Goal: Task Accomplishment & Management: Use online tool/utility

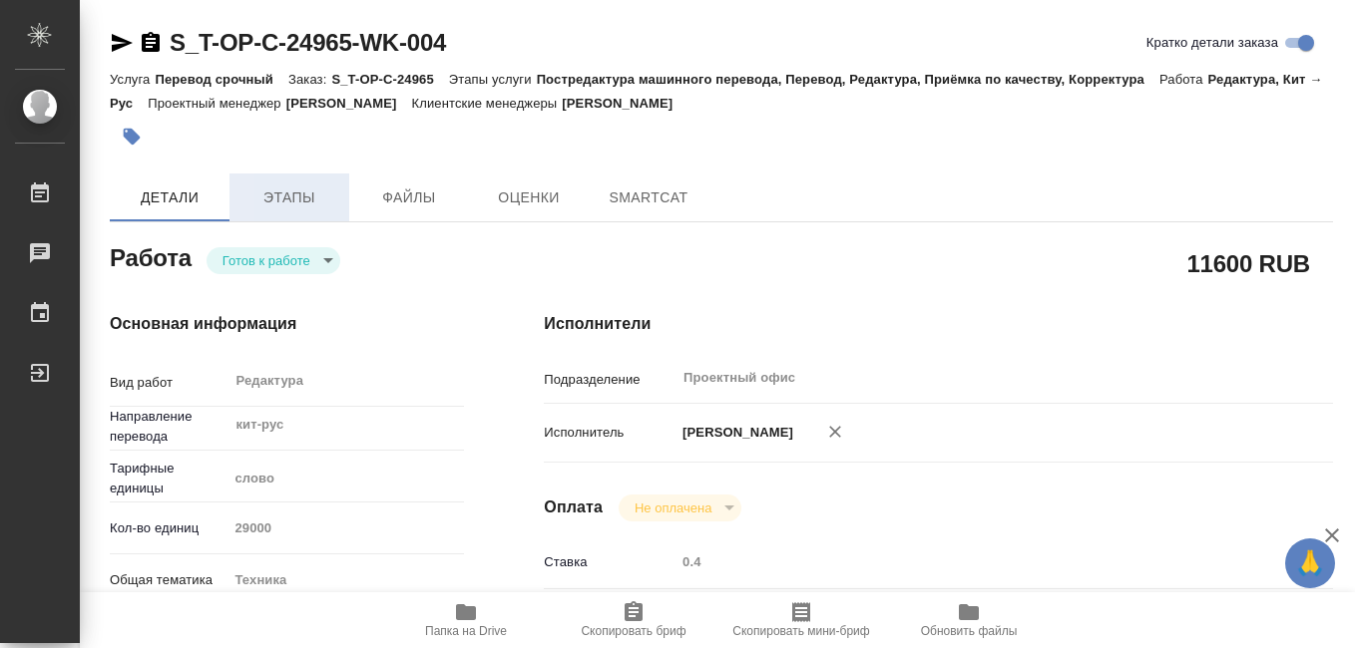
type textarea "x"
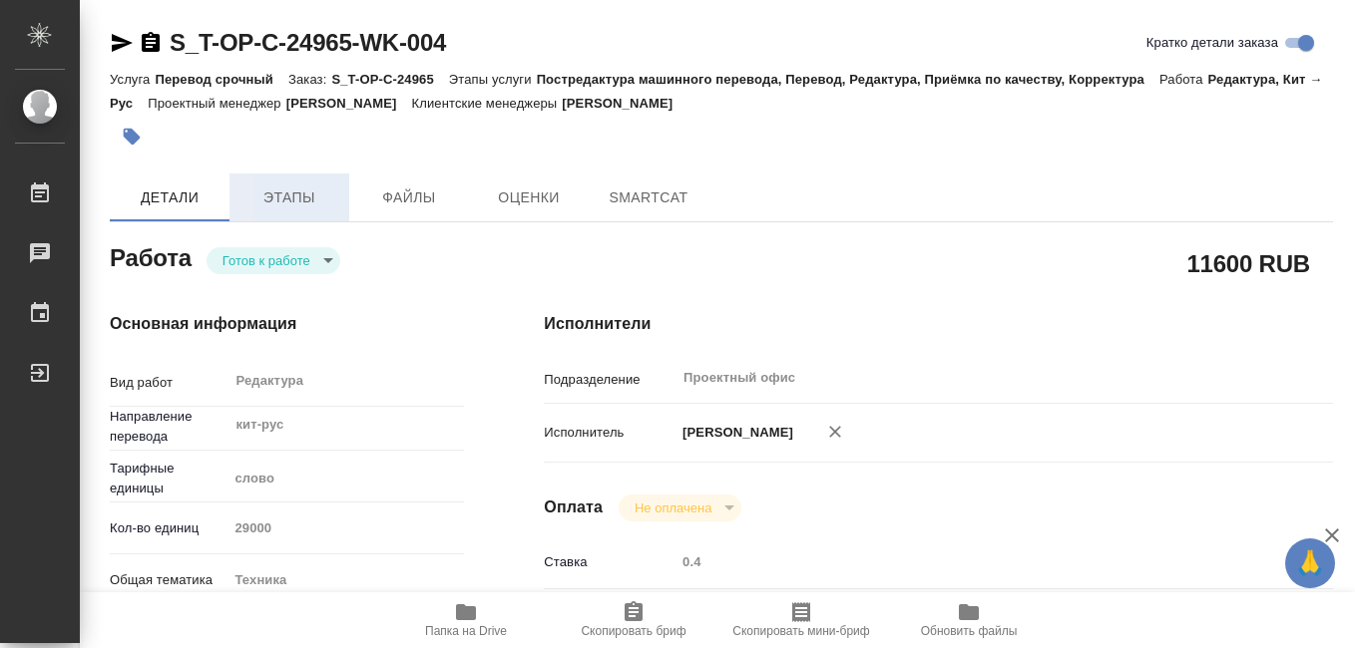
type textarea "x"
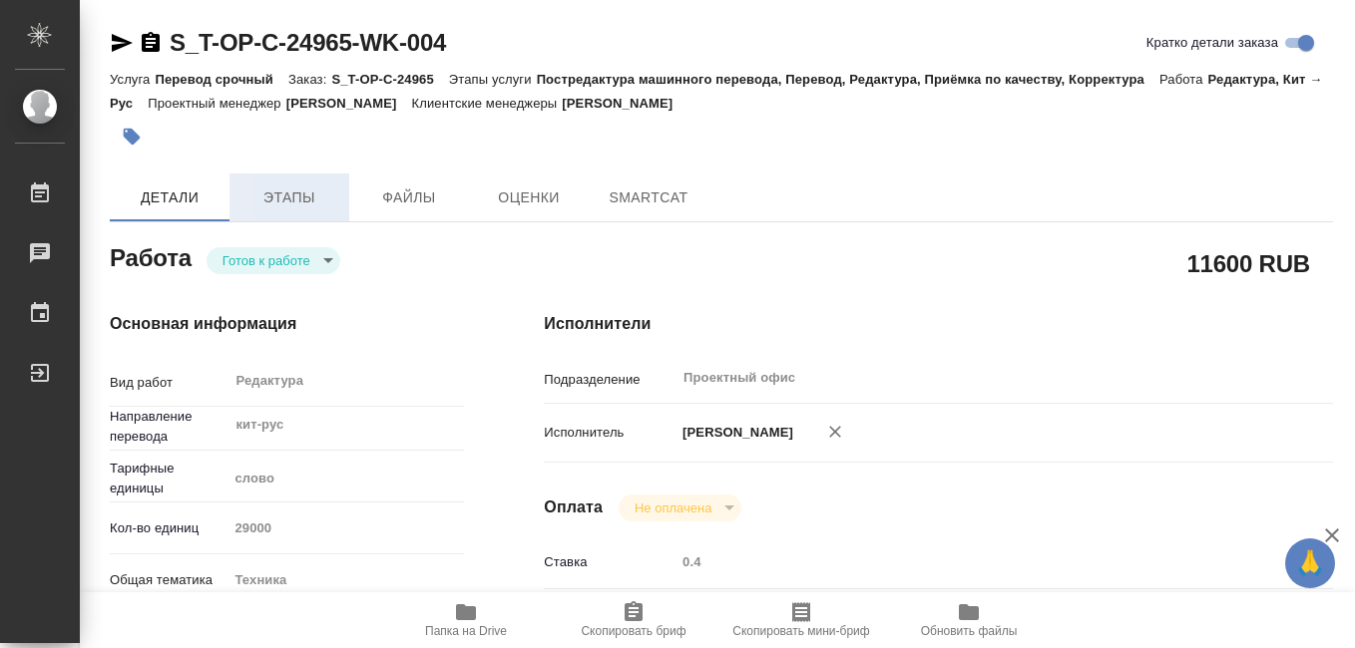
type textarea "x"
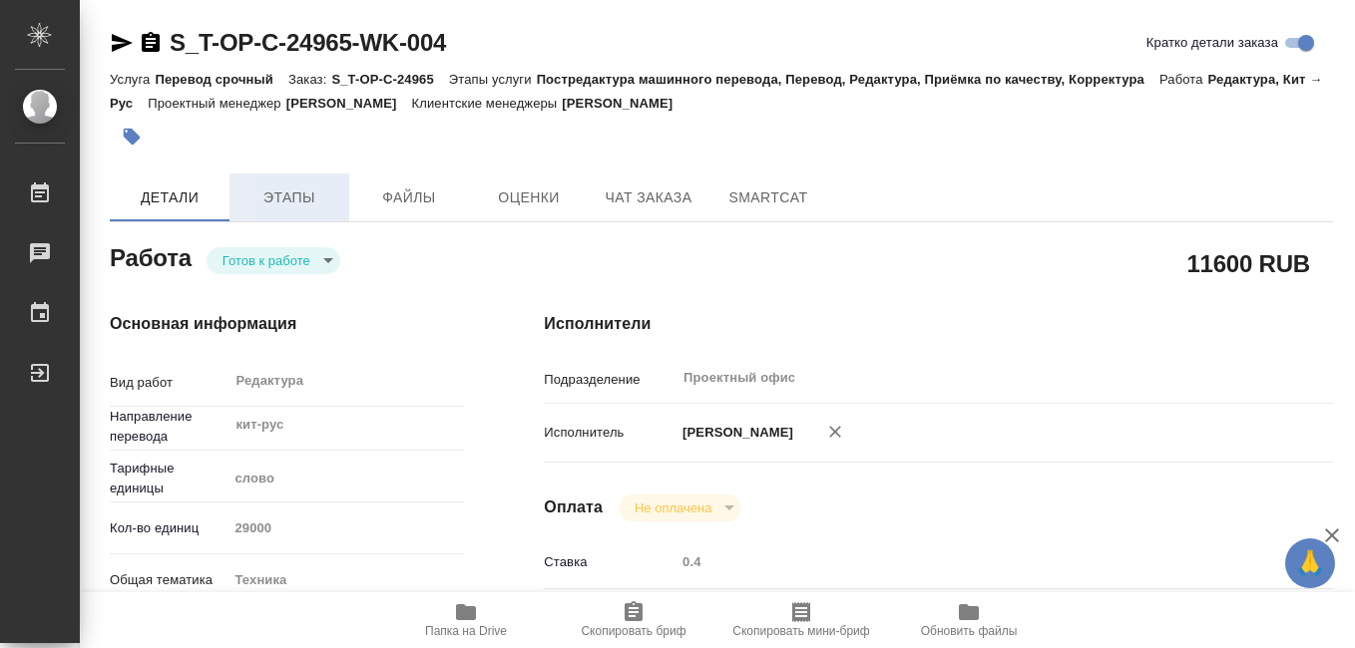
type textarea "x"
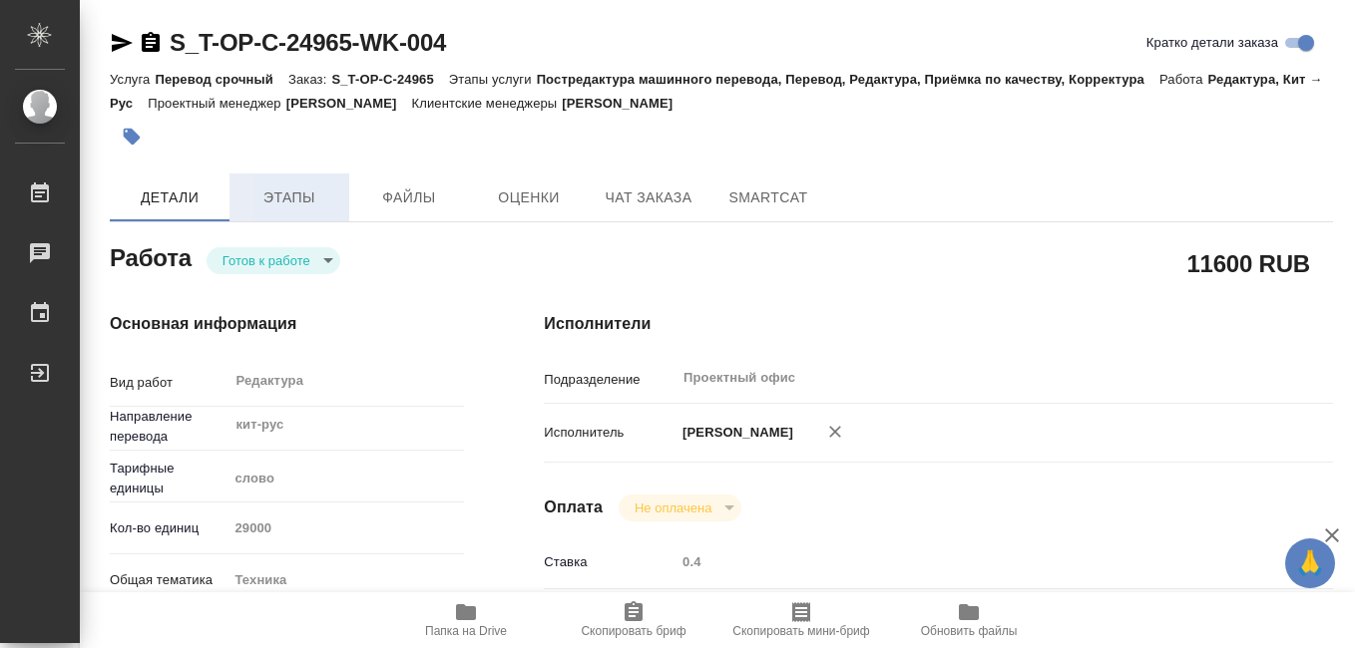
type textarea "x"
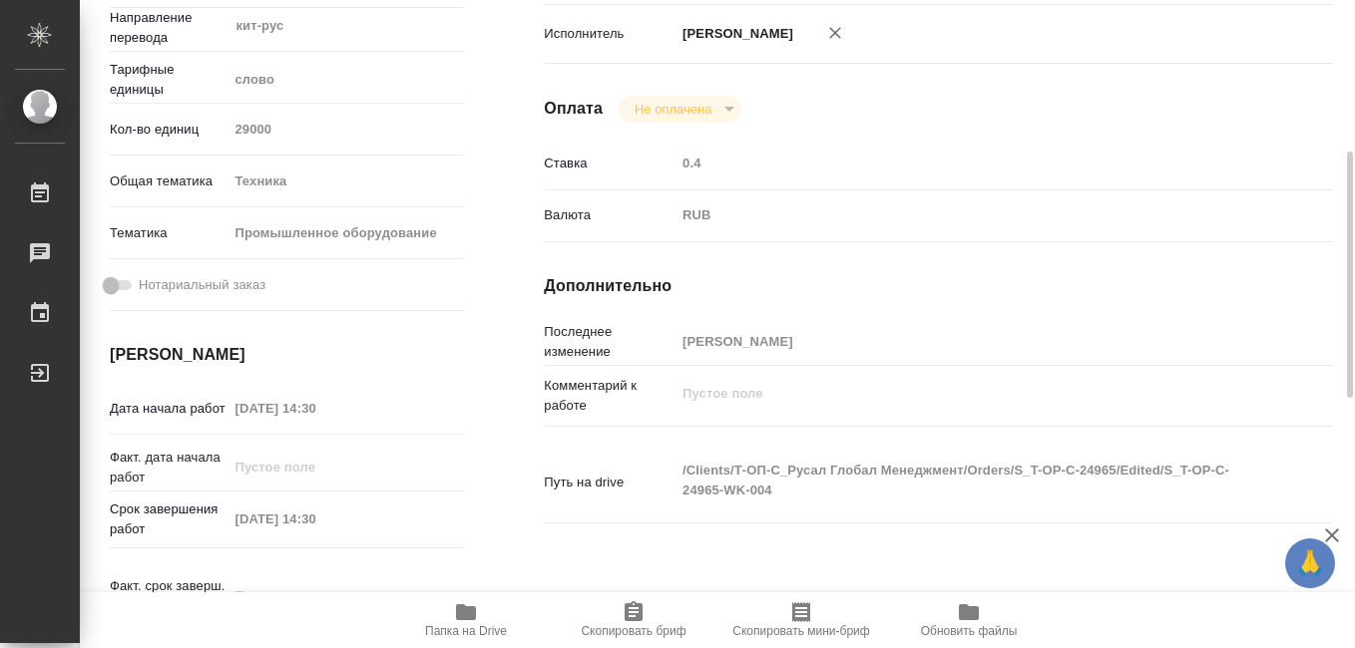
scroll to position [200, 0]
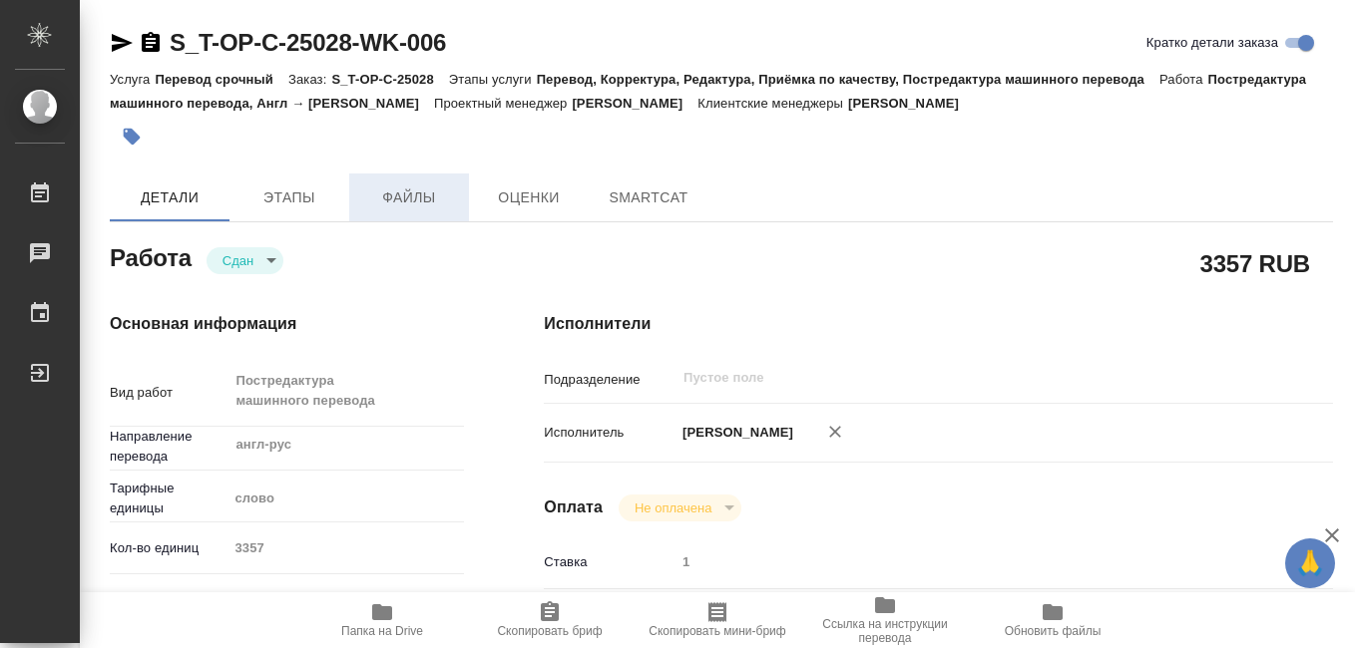
type textarea "x"
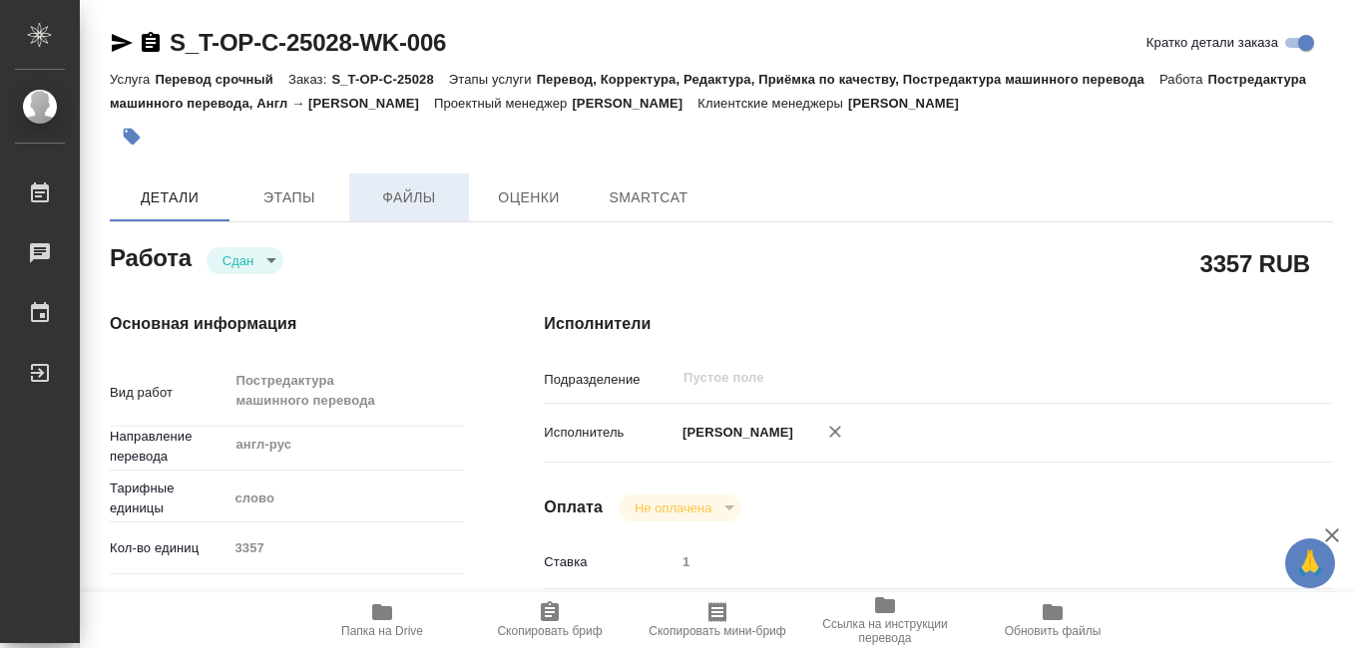
type textarea "x"
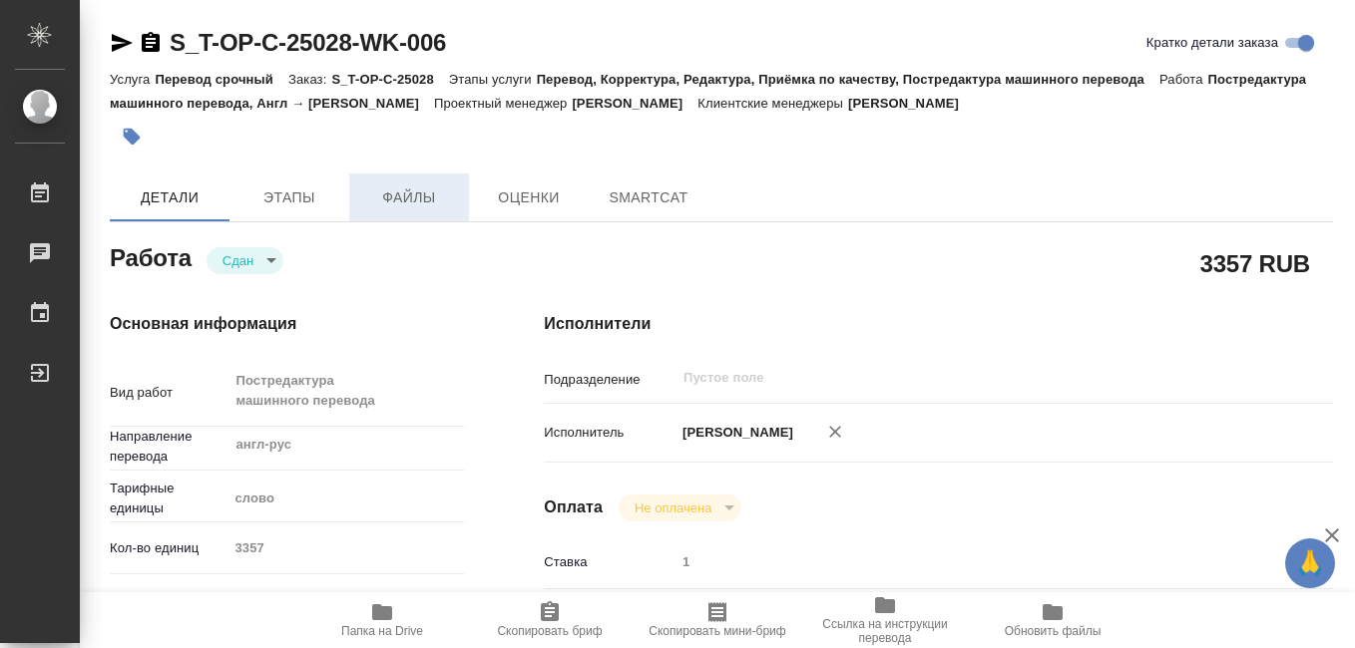
type textarea "x"
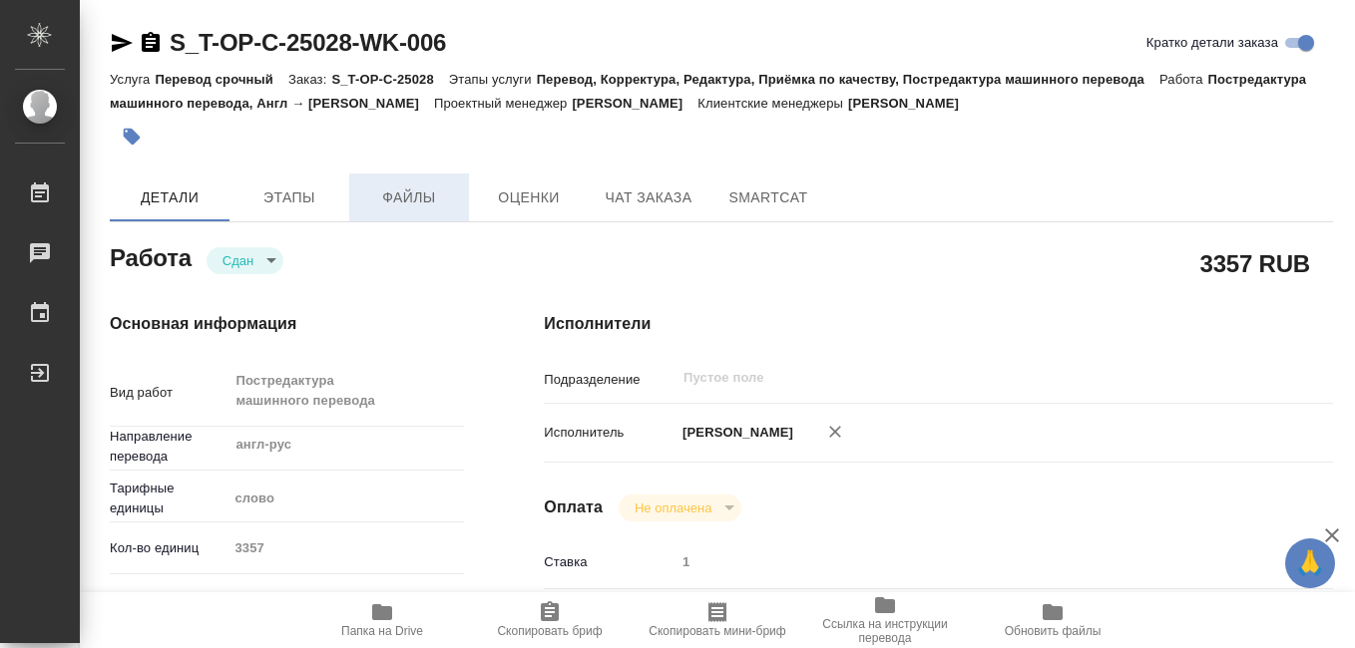
type textarea "x"
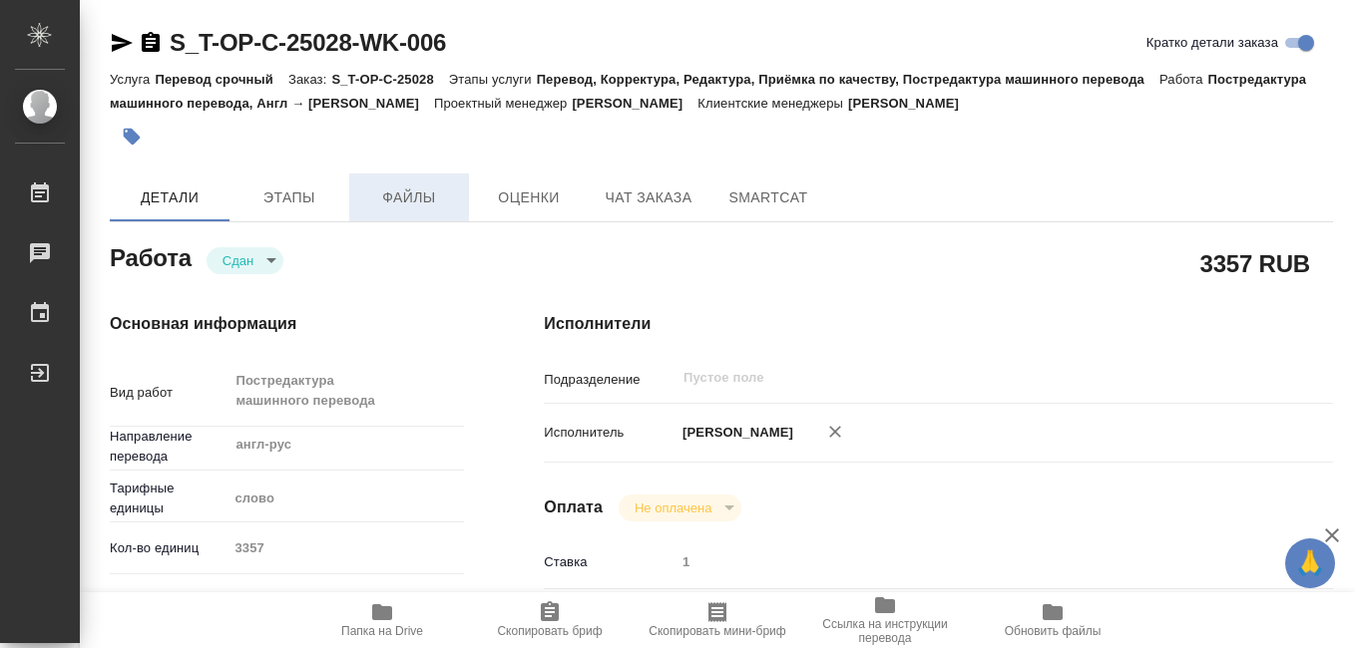
type textarea "x"
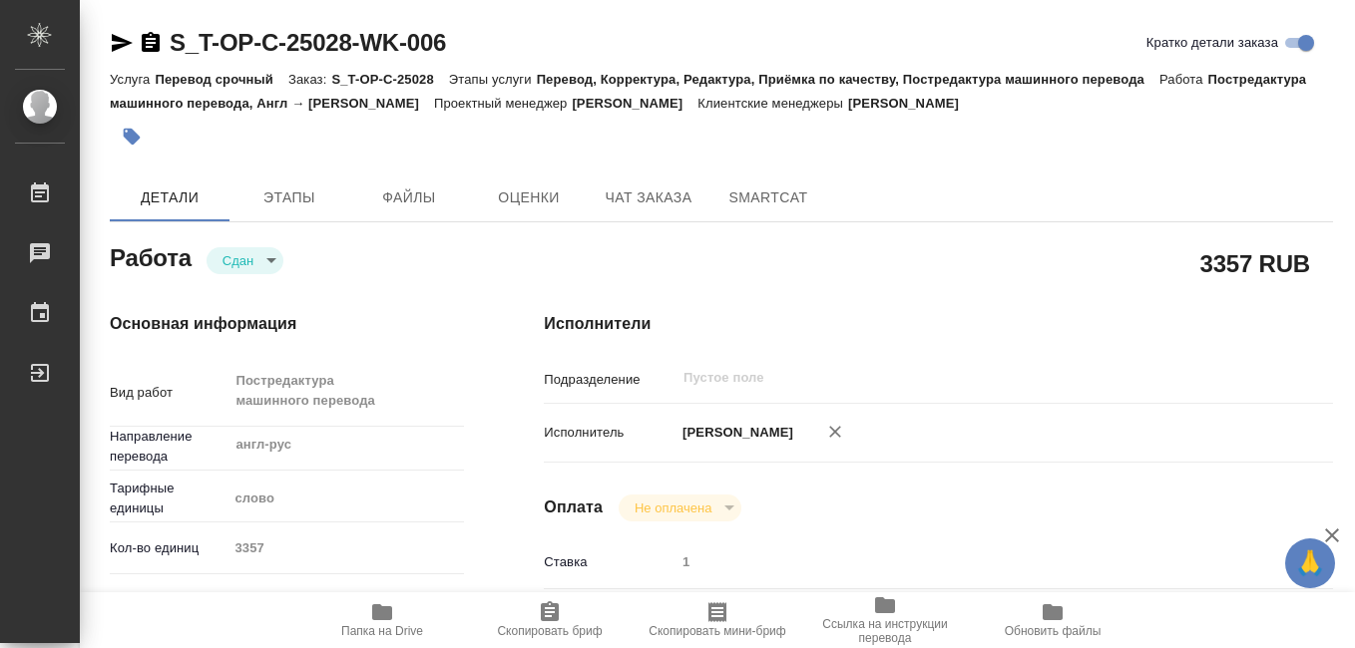
type textarea "x"
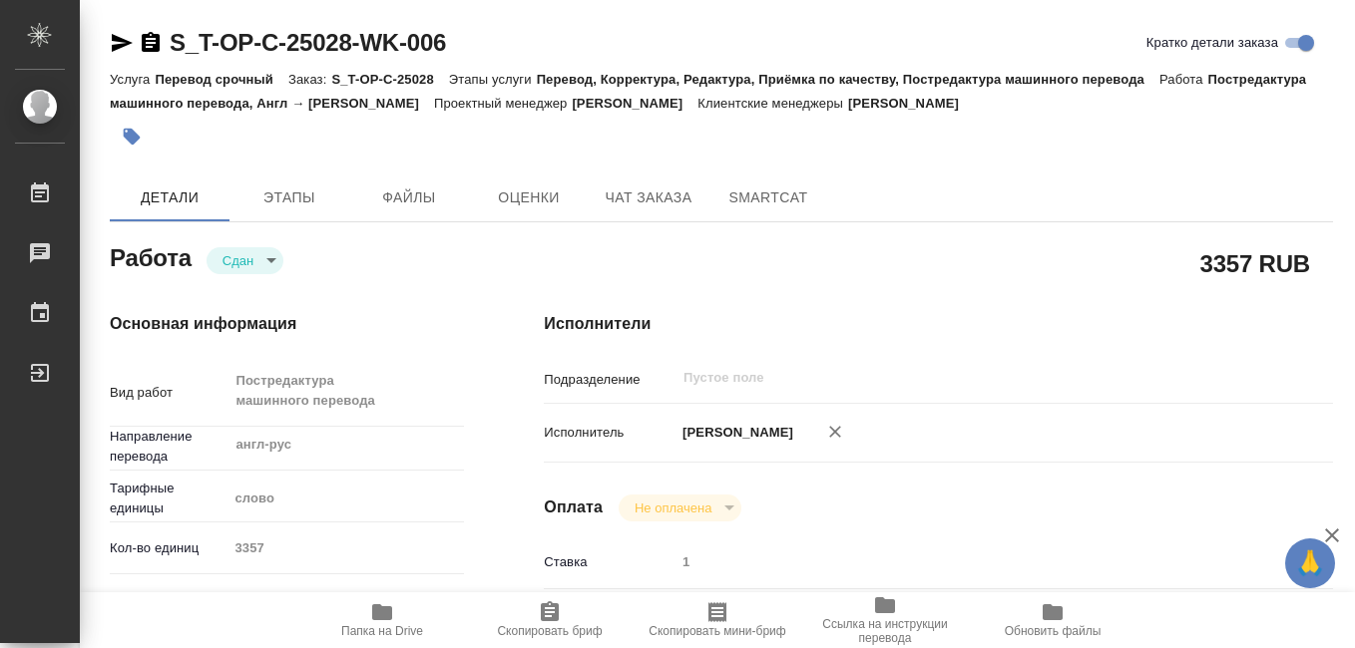
type textarea "x"
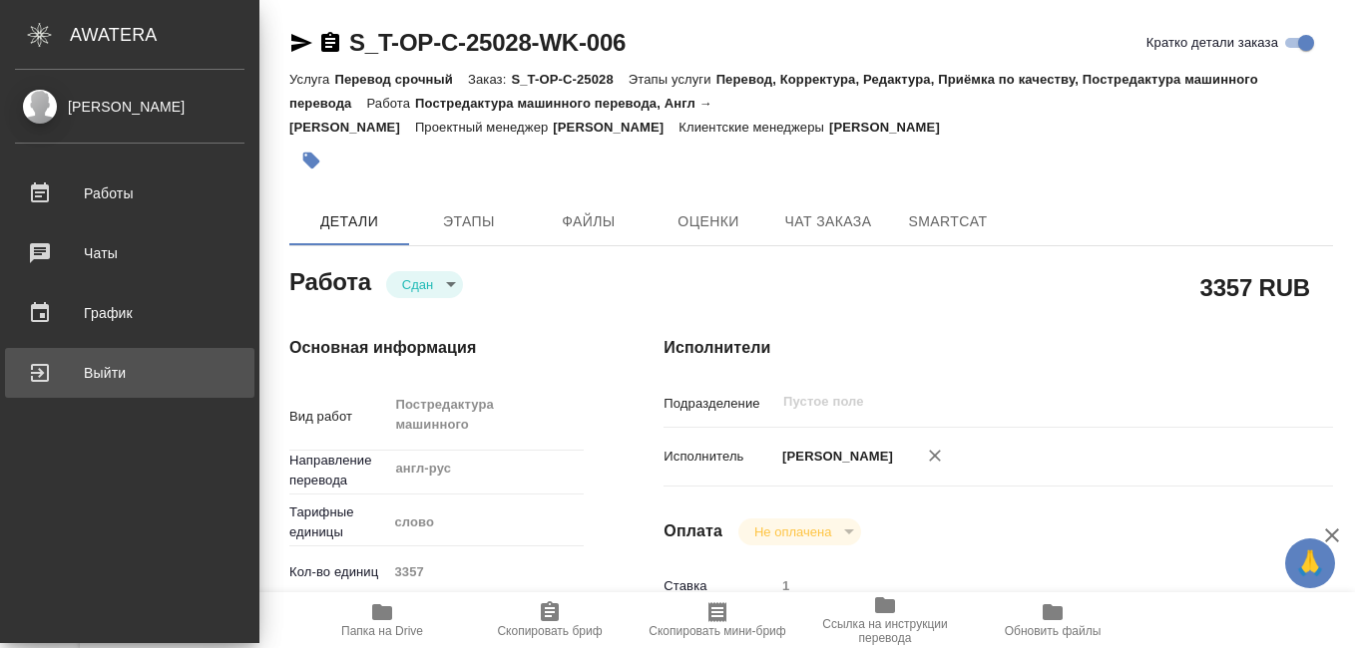
type textarea "x"
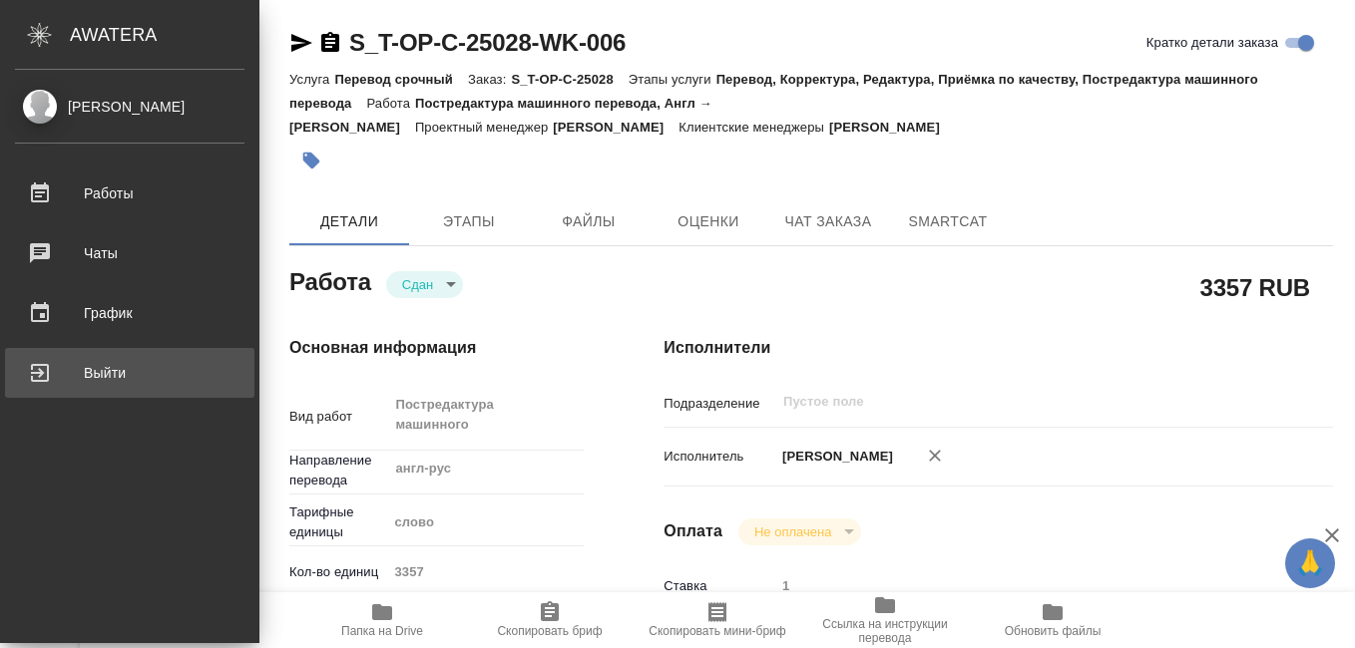
type textarea "x"
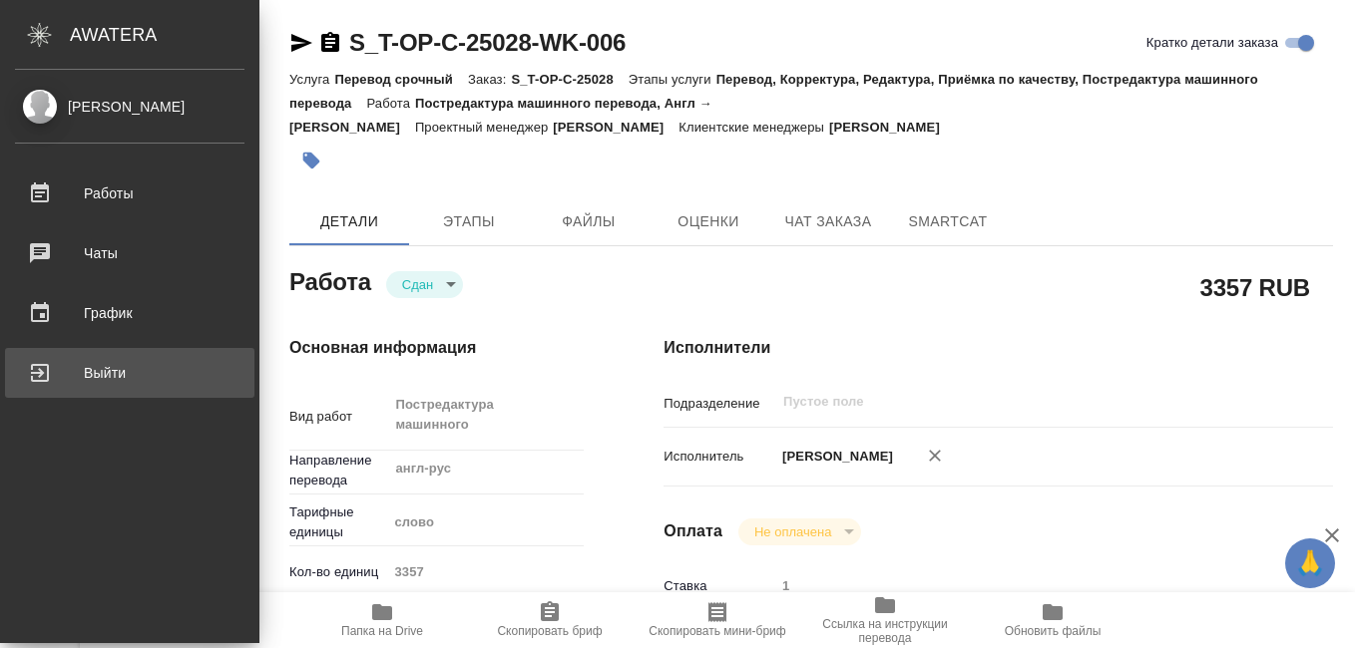
click at [36, 371] on div "Выйти" at bounding box center [129, 373] width 229 height 30
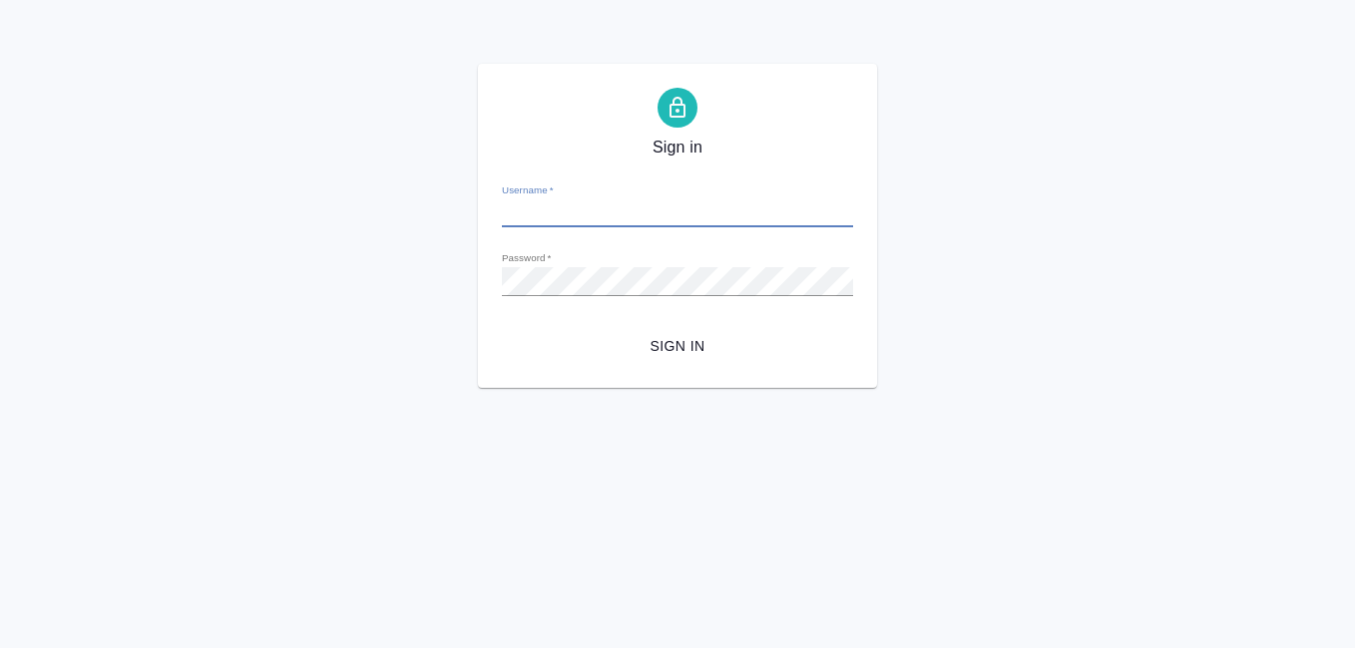
type input "a.koreshkov@awatera.com"
click at [679, 343] on span "Sign in" at bounding box center [677, 346] width 319 height 25
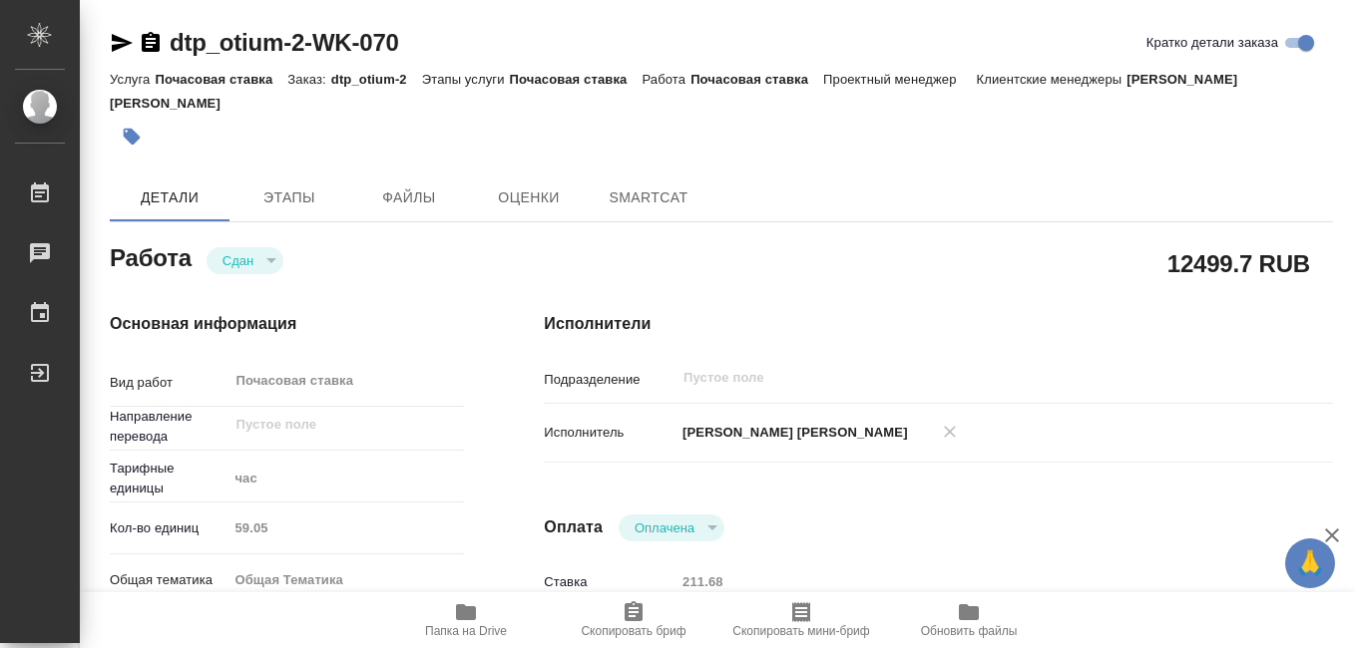
type textarea "x"
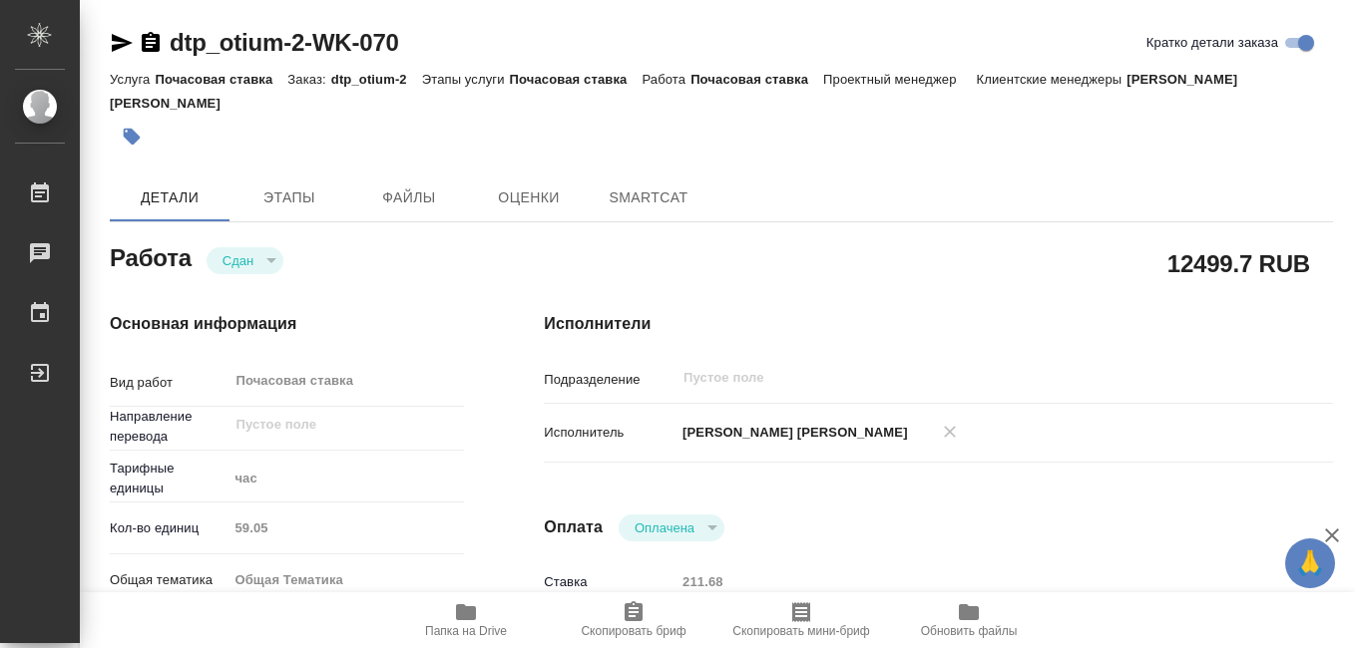
type textarea "x"
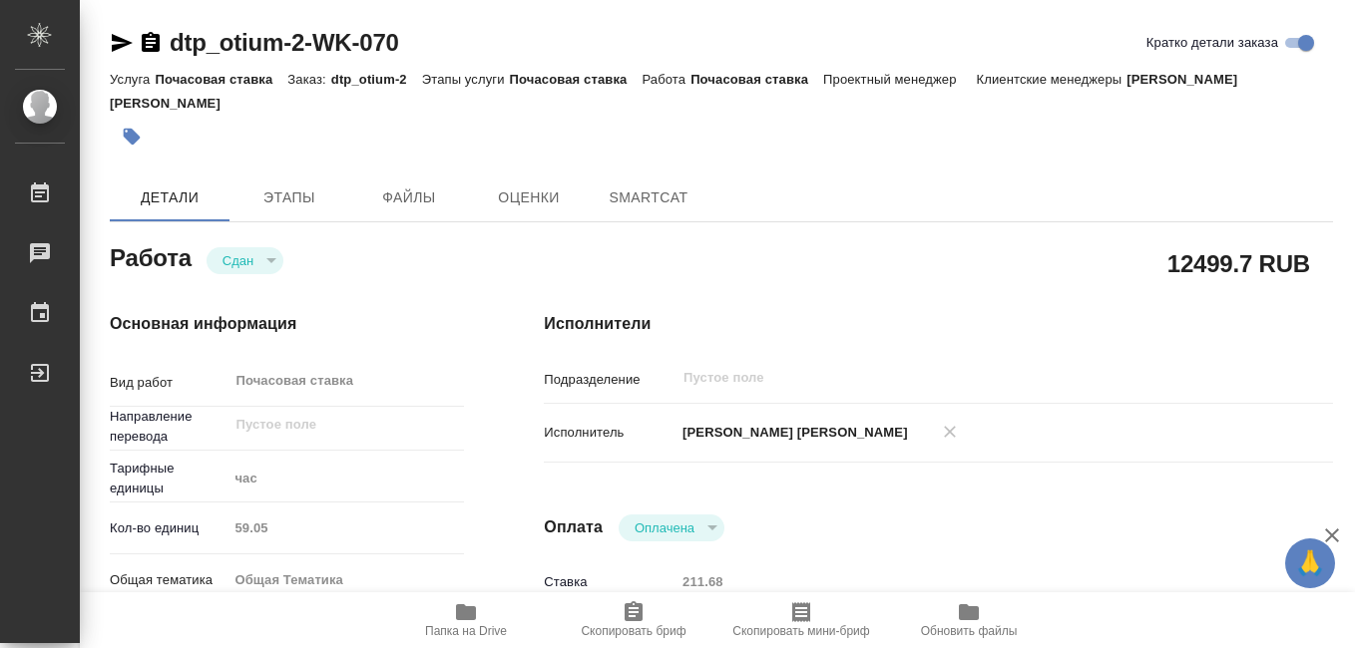
type textarea "x"
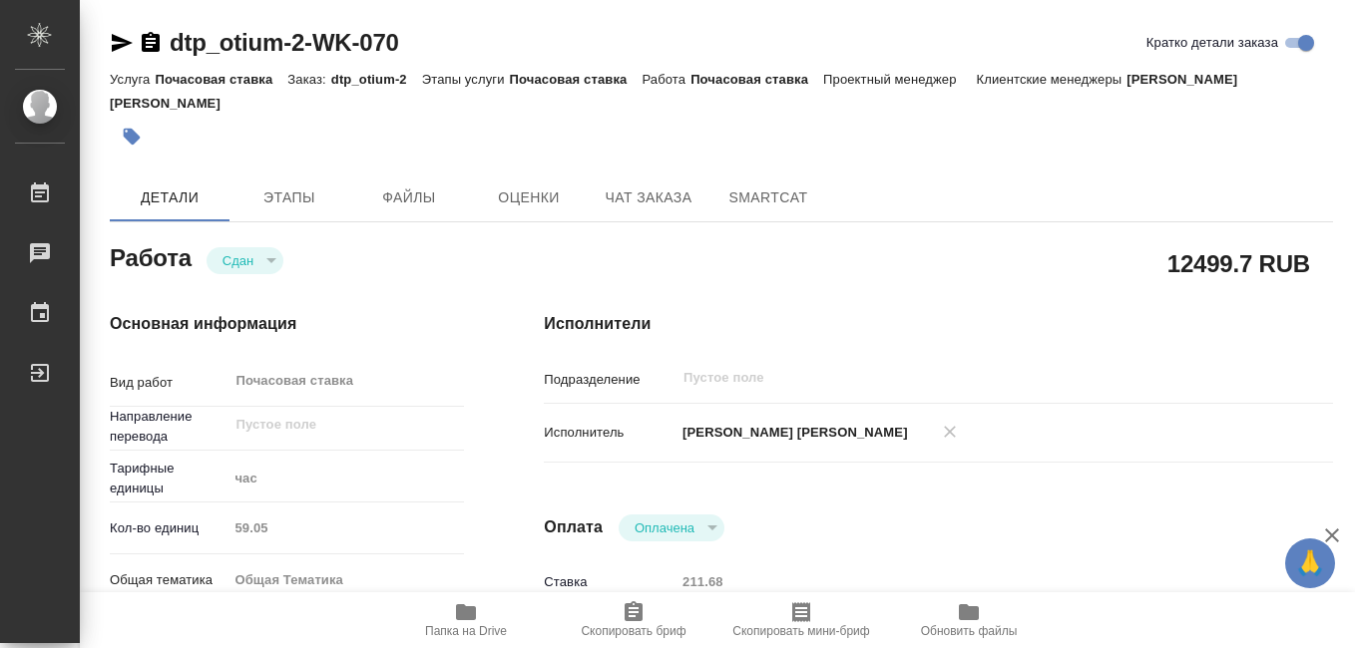
type textarea "x"
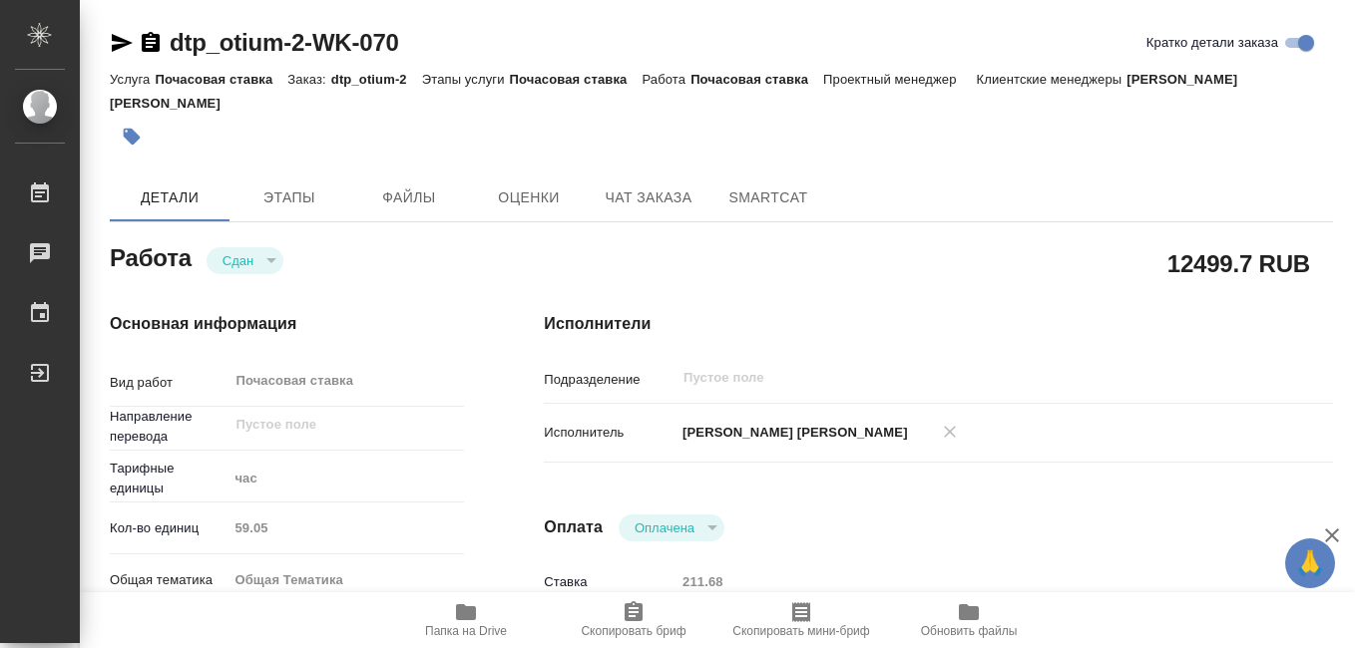
type textarea "x"
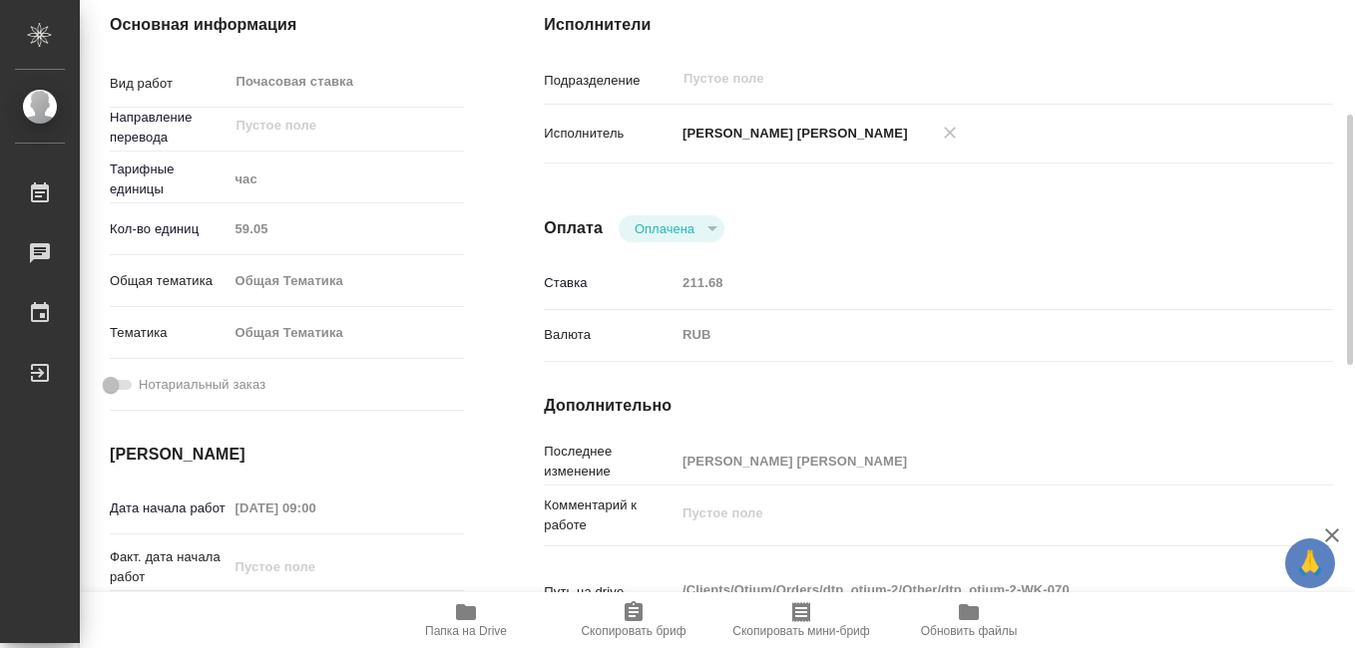
scroll to position [399, 0]
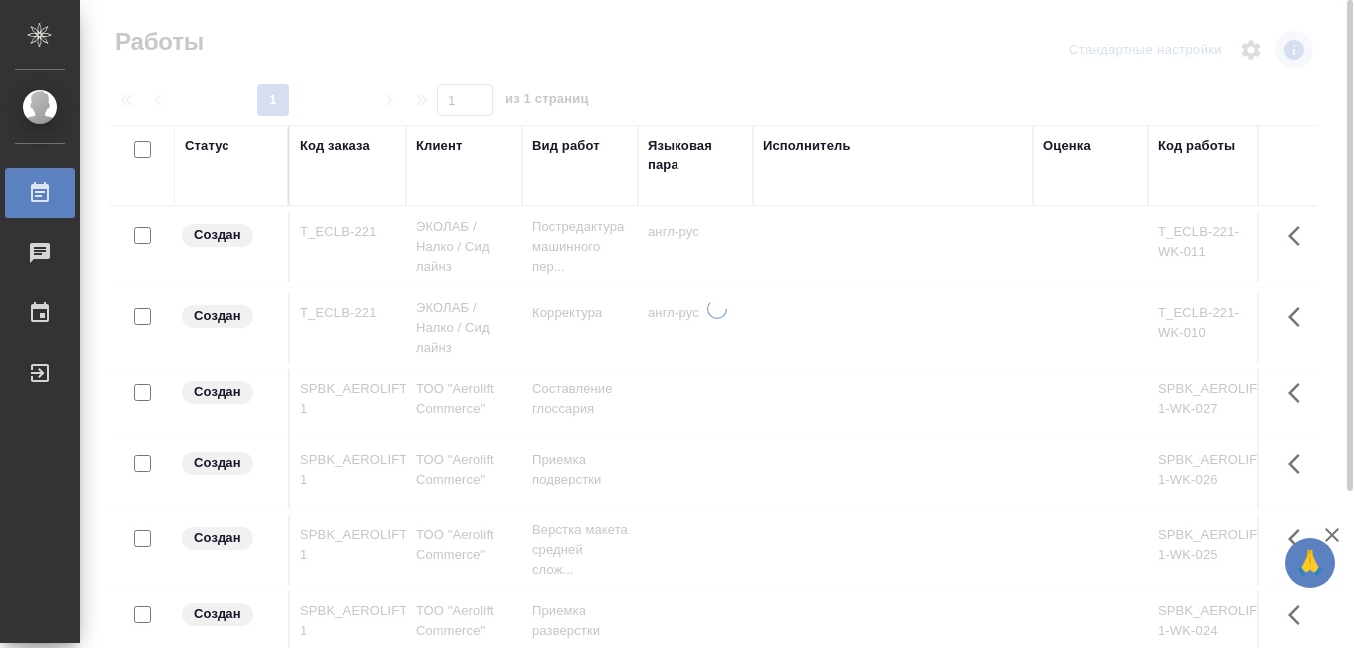
click at [341, 144] on div "Код заказа" at bounding box center [335, 146] width 70 height 20
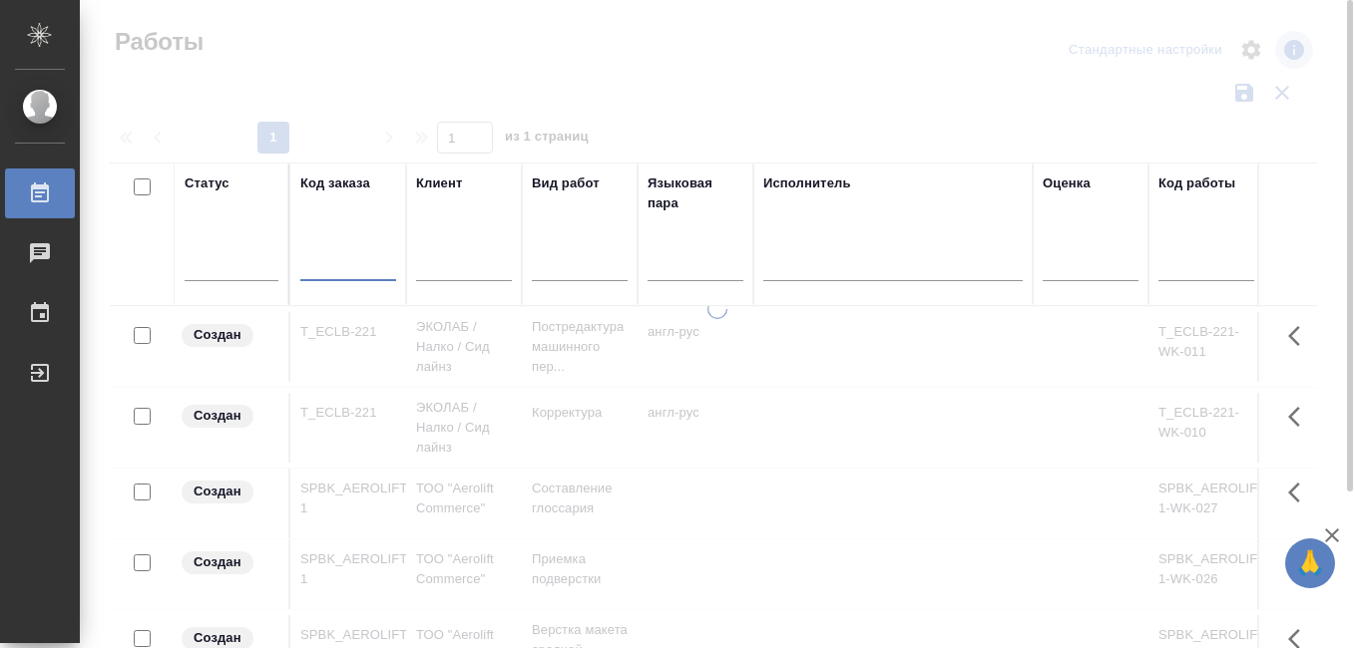
click at [337, 272] on input "text" at bounding box center [348, 267] width 96 height 25
paste input "dtp_otium-2"
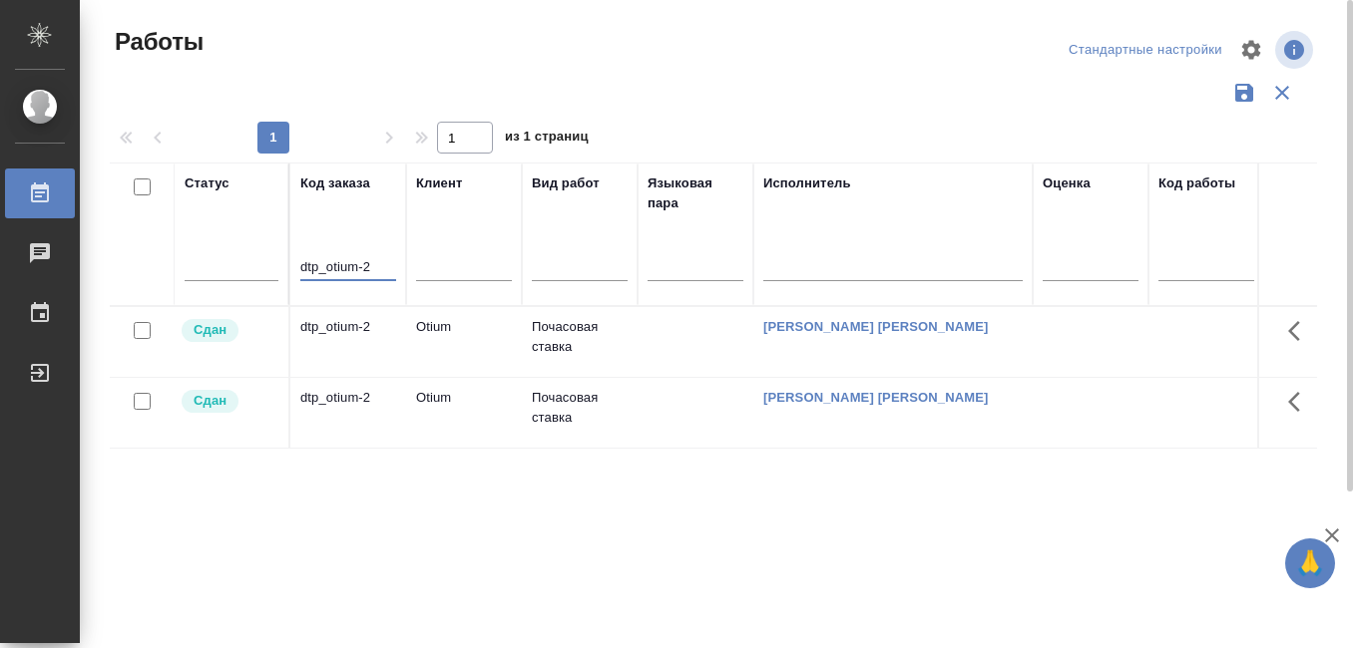
type input "dtp_otium-2"
click at [332, 398] on div "dtp_otium-2" at bounding box center [348, 398] width 96 height 20
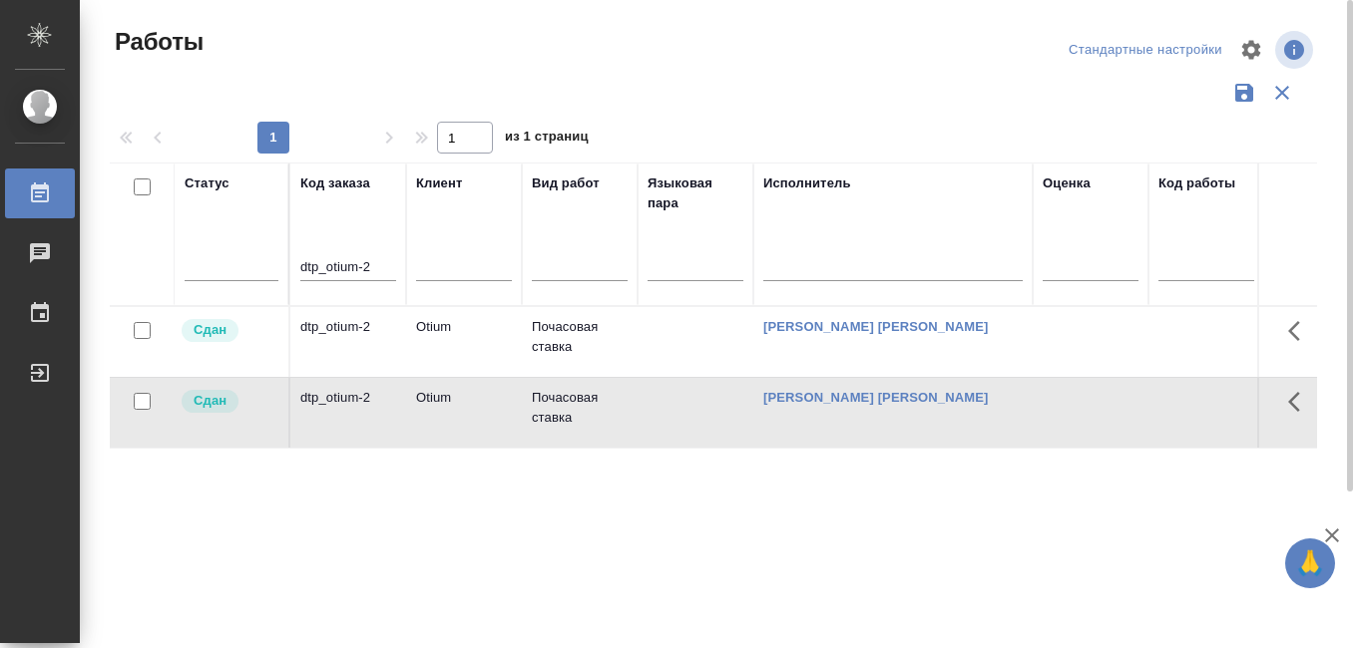
click at [332, 398] on div "dtp_otium-2" at bounding box center [348, 398] width 96 height 20
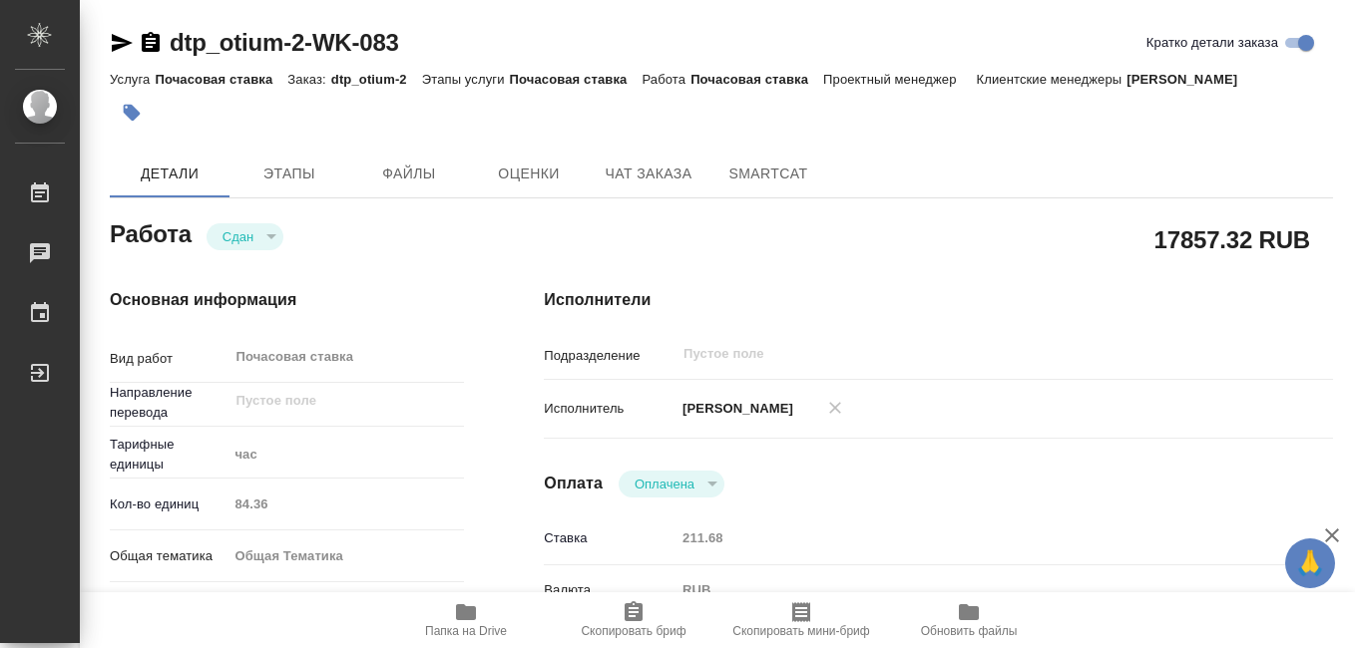
type textarea "x"
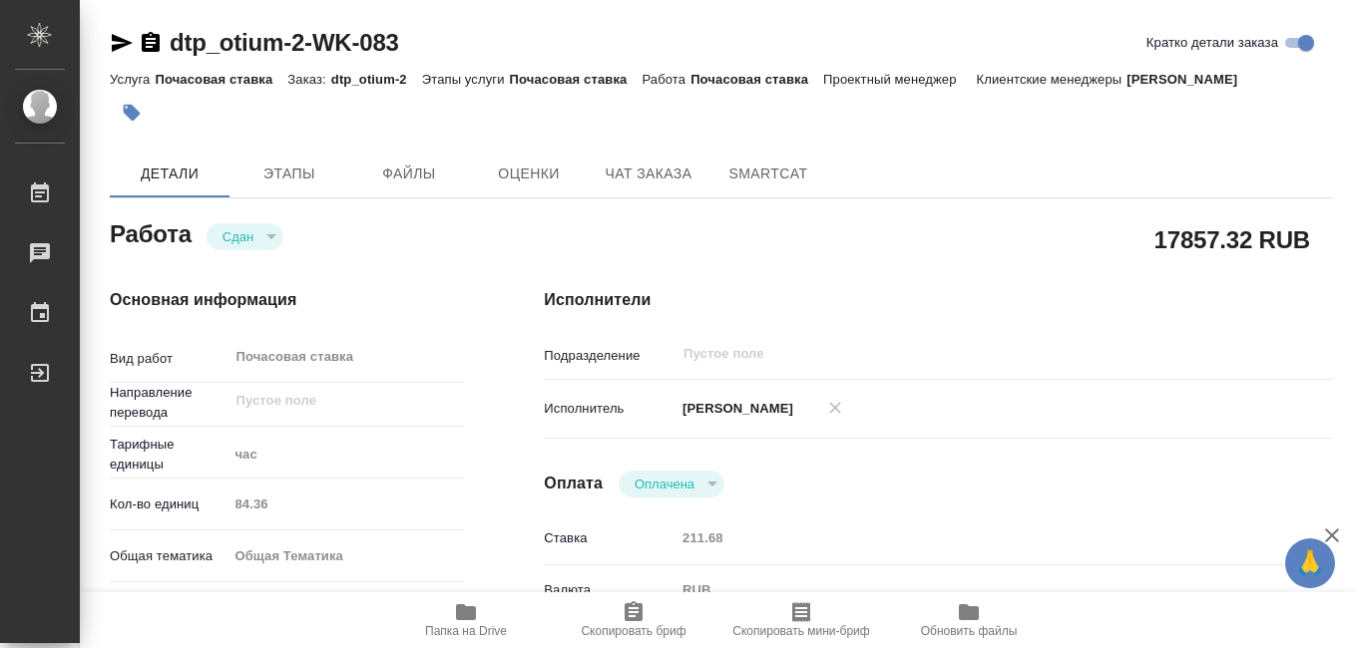
type textarea "x"
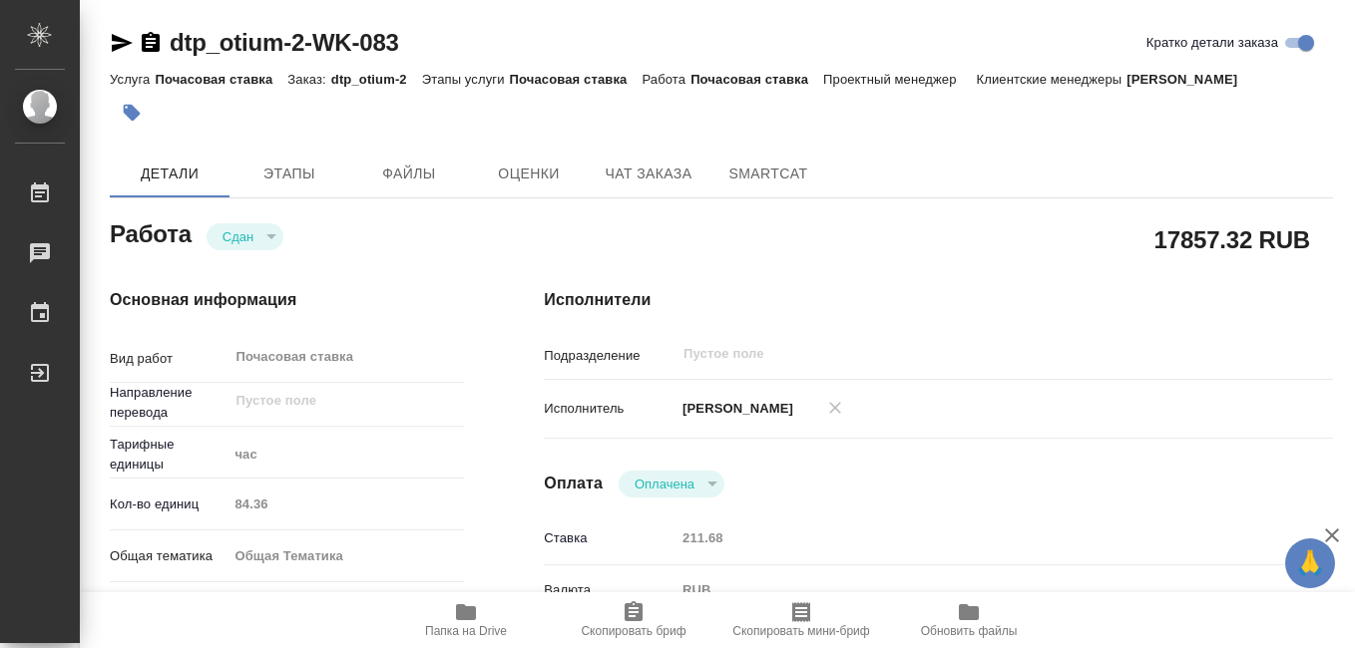
type textarea "x"
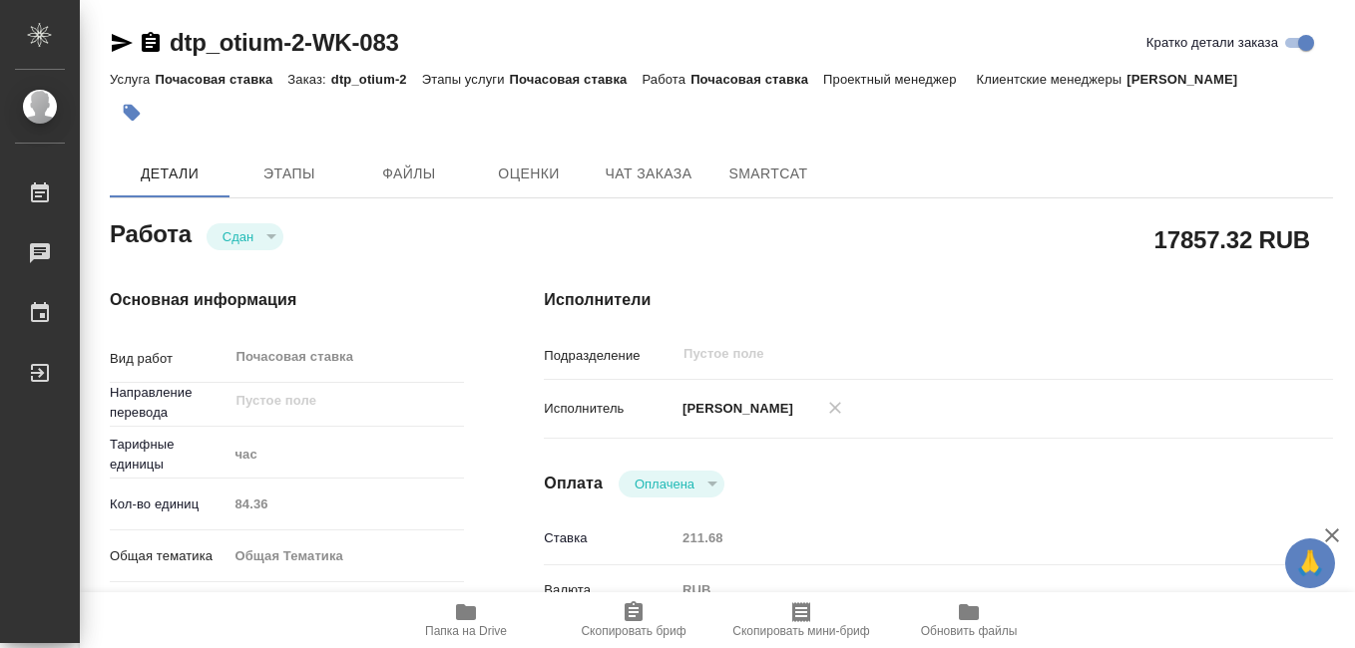
type textarea "x"
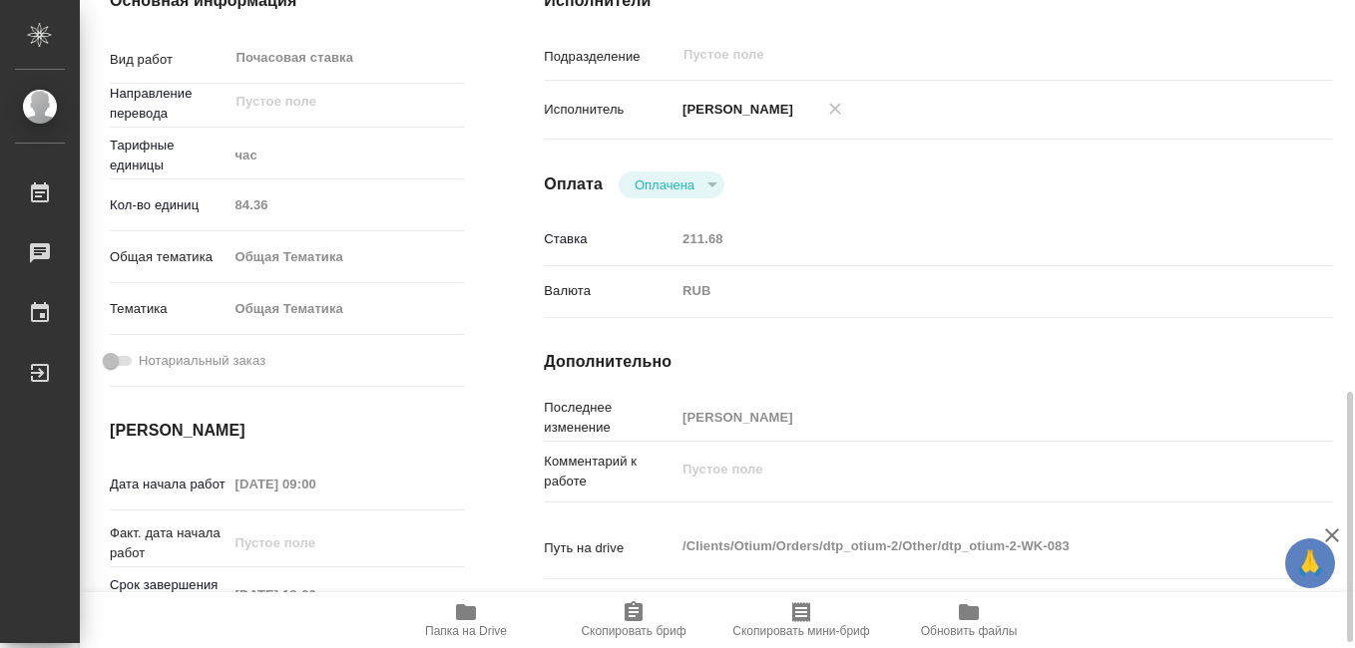
scroll to position [499, 0]
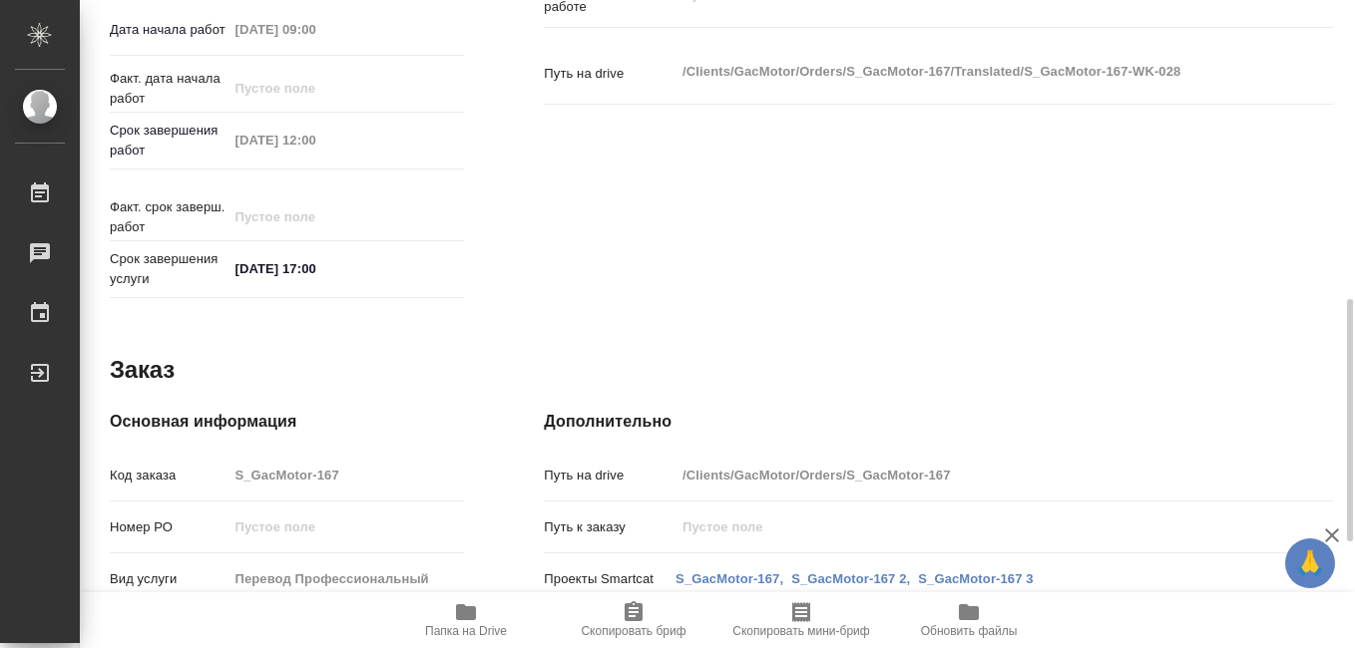
type textarea "x"
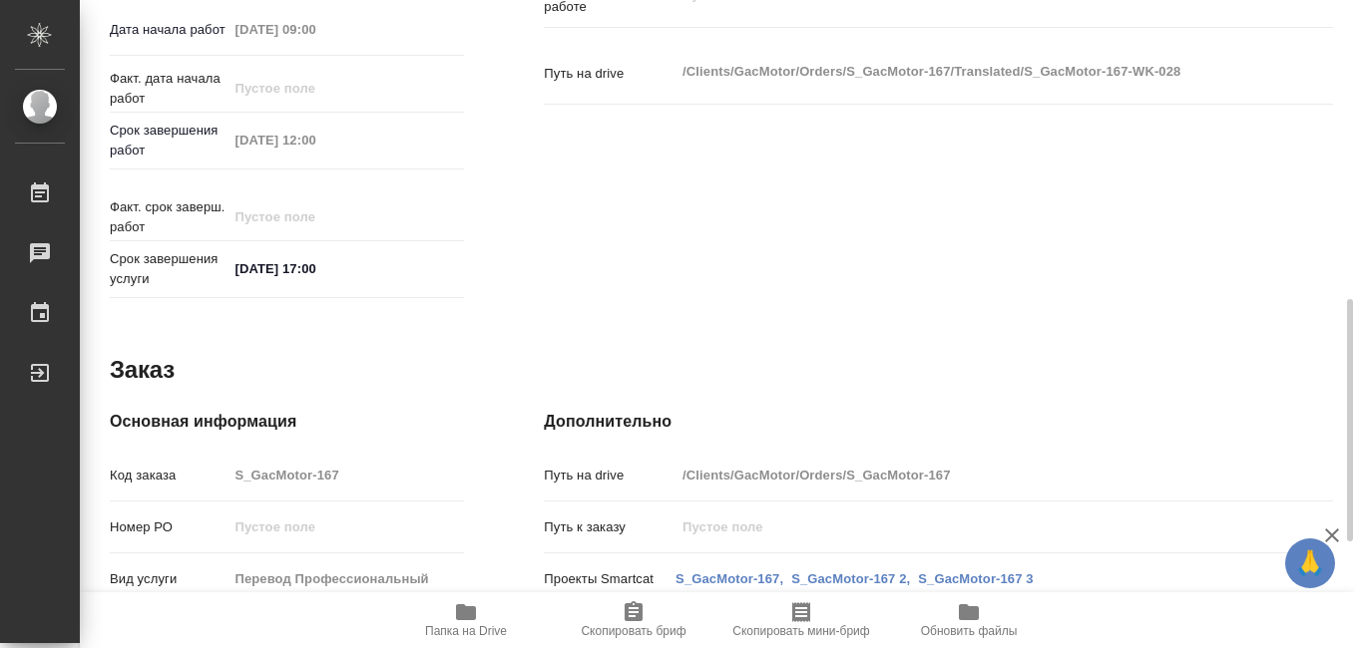
type textarea "x"
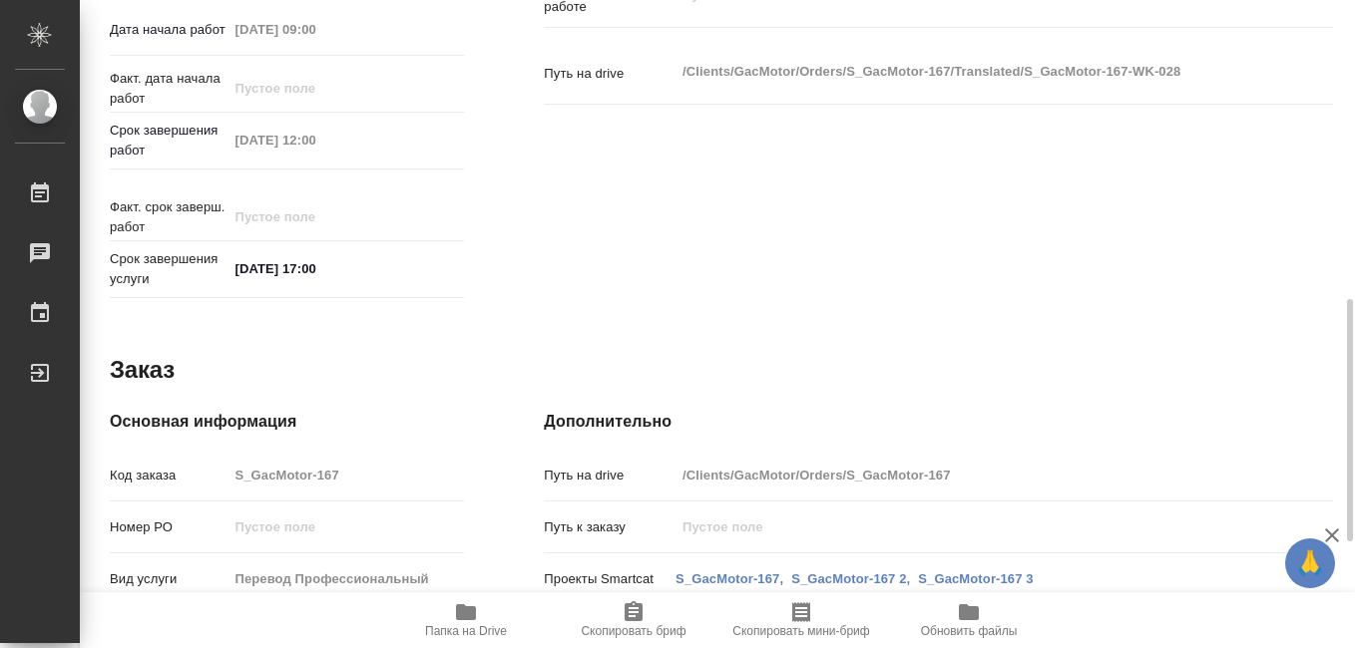
type textarea "x"
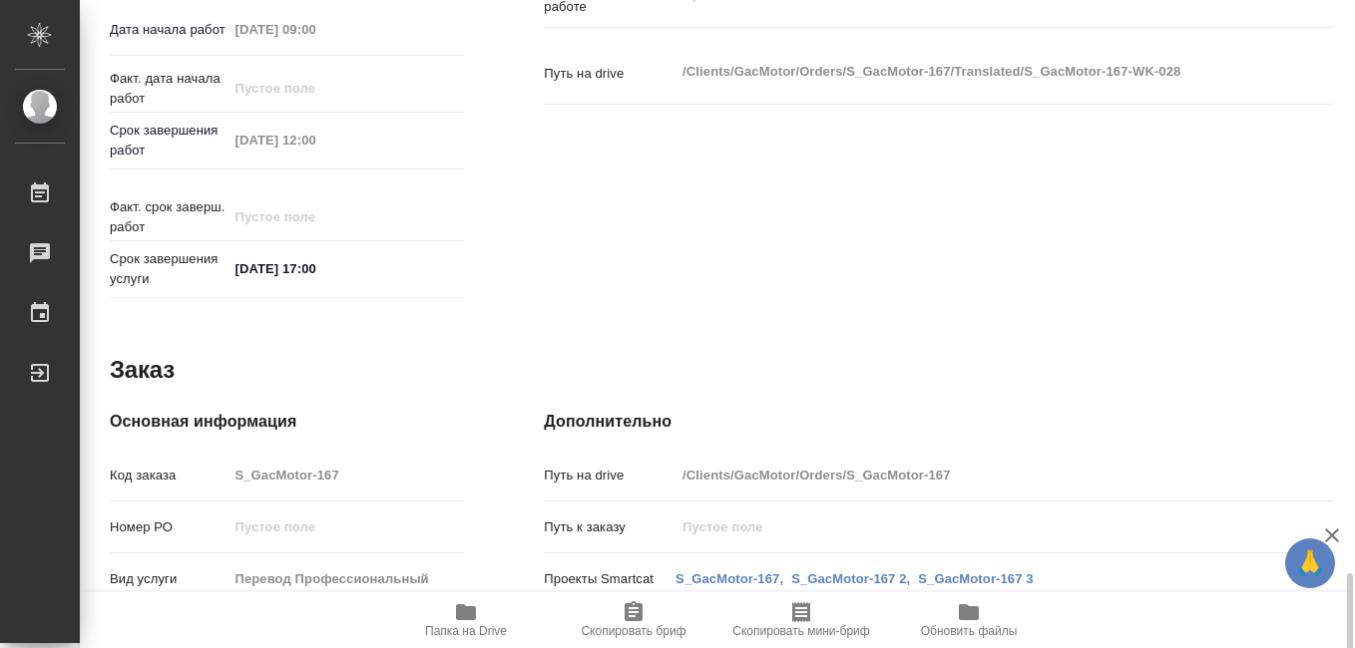
scroll to position [1081, 0]
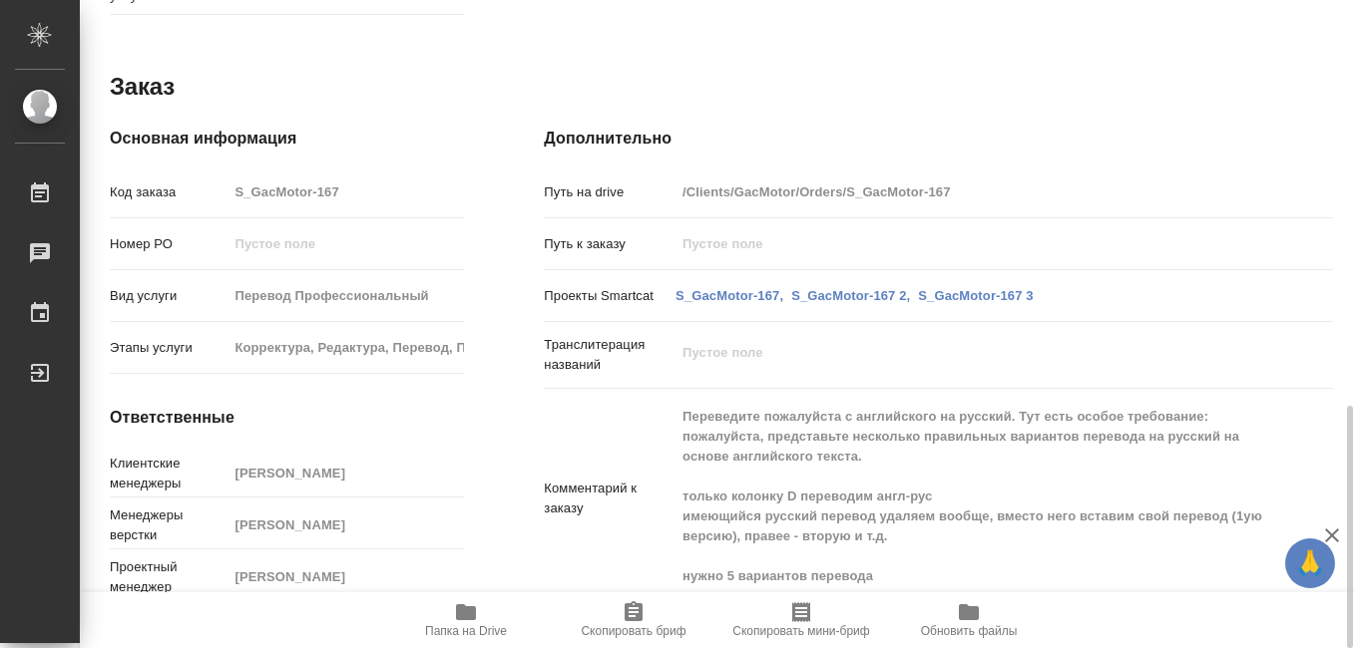
type textarea "x"
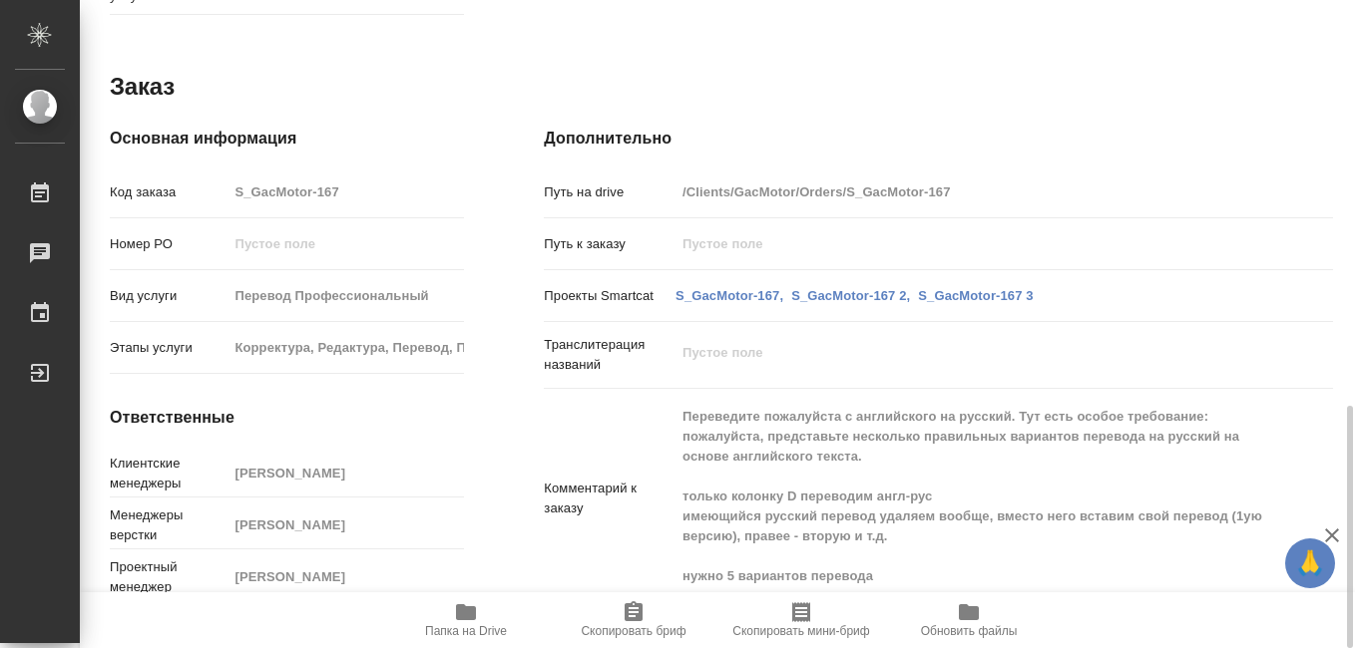
type textarea "x"
